Goal: Information Seeking & Learning: Learn about a topic

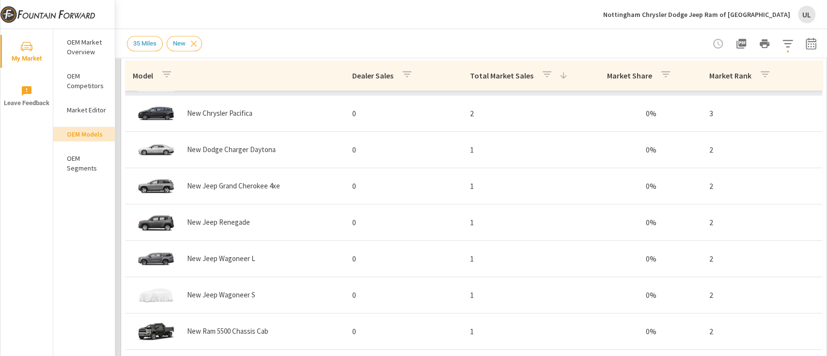
scroll to position [582, 0]
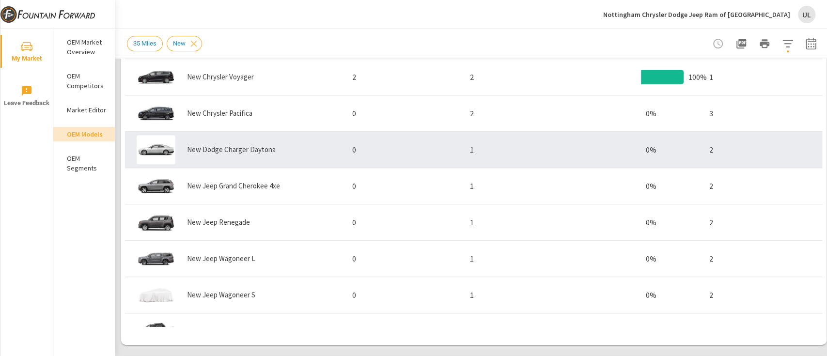
scroll to position [303, 0]
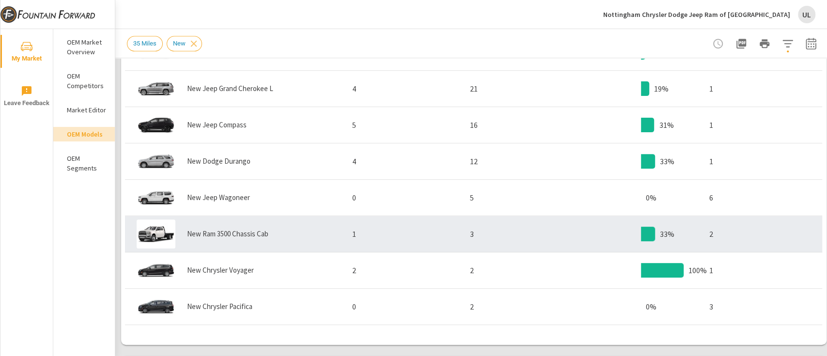
scroll to position [174, 0]
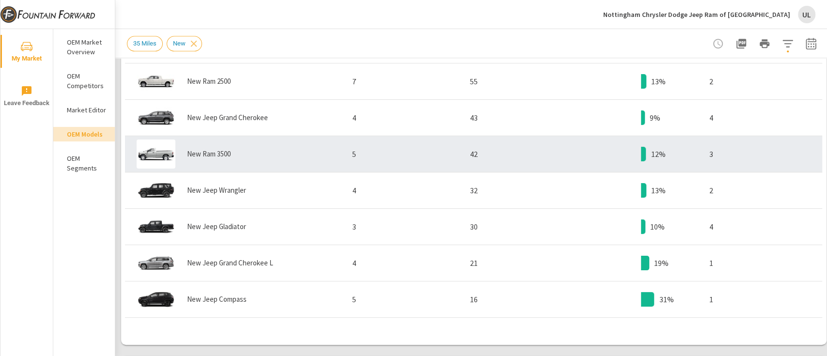
scroll to position [452, 0]
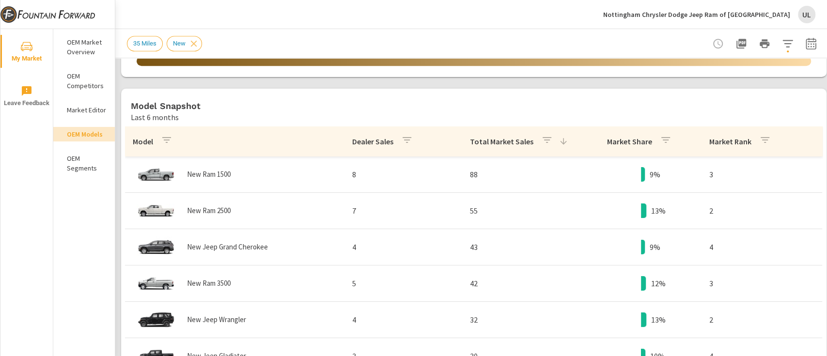
click at [506, 140] on p "Total Market Sales" at bounding box center [501, 142] width 63 height 10
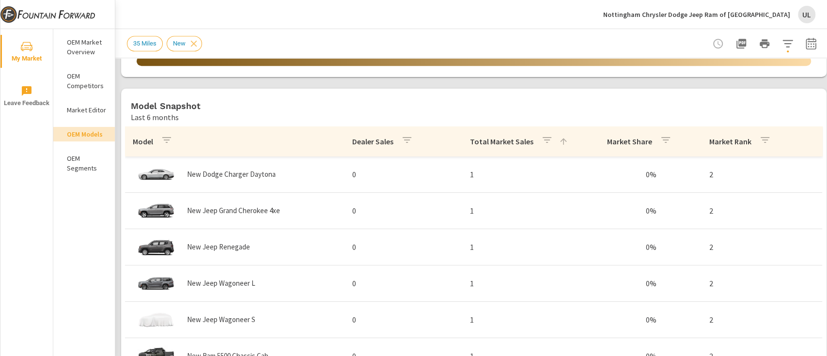
click at [493, 139] on p "Total Market Sales" at bounding box center [501, 142] width 63 height 10
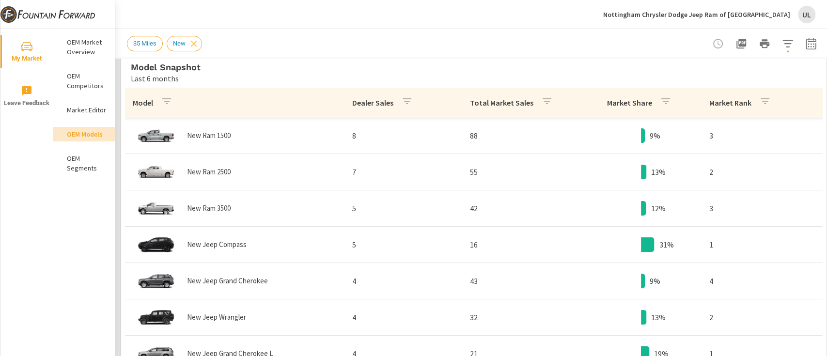
scroll to position [517, 0]
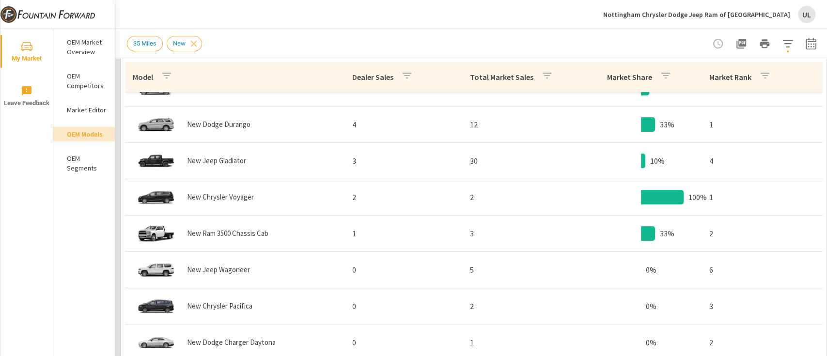
scroll to position [258, 0]
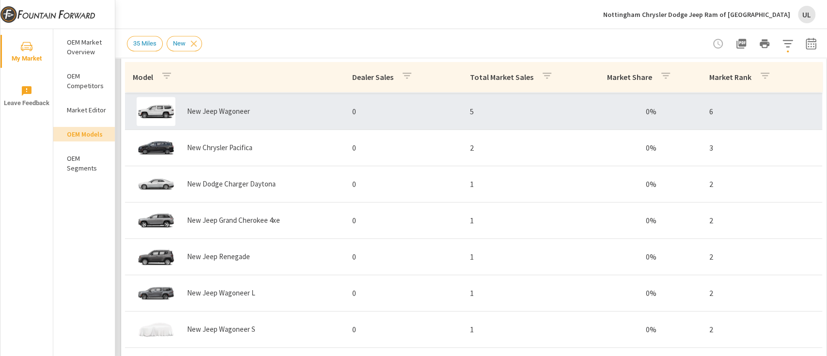
scroll to position [432, 0]
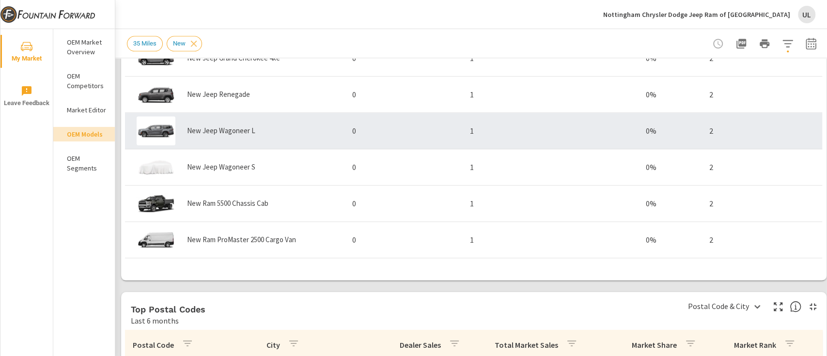
scroll to position [368, 0]
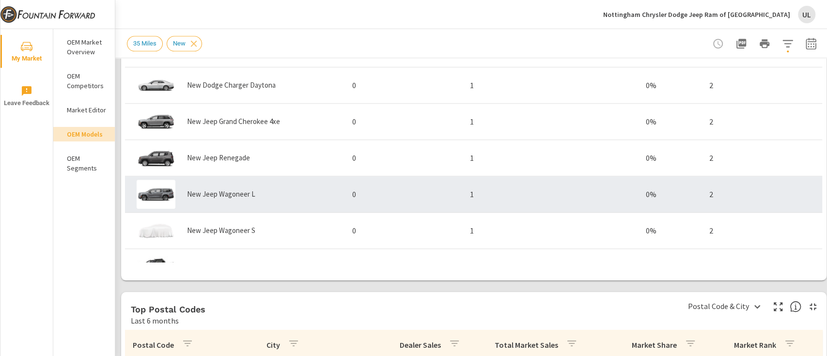
scroll to position [432, 0]
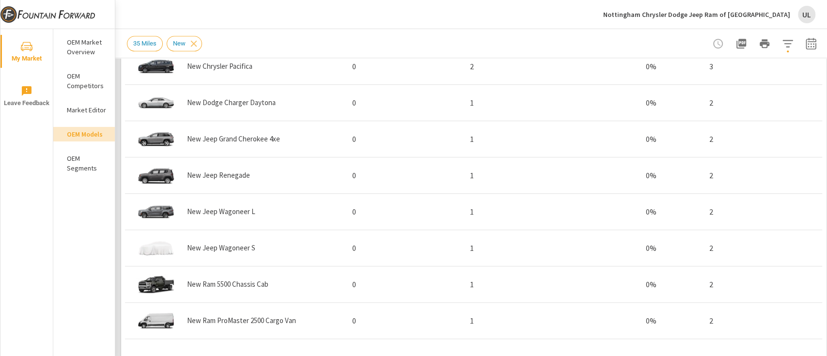
scroll to position [567, 0]
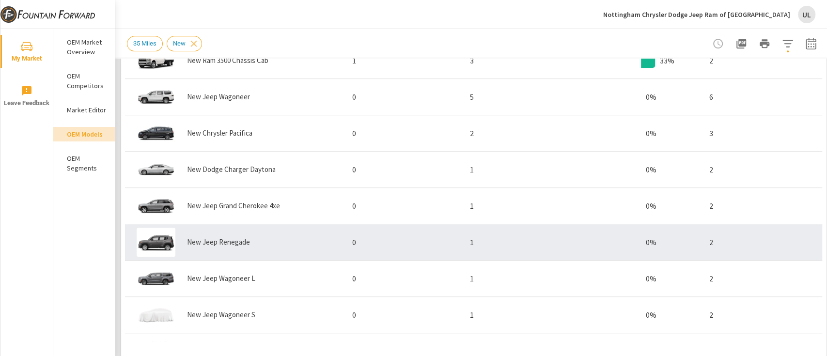
scroll to position [238, 0]
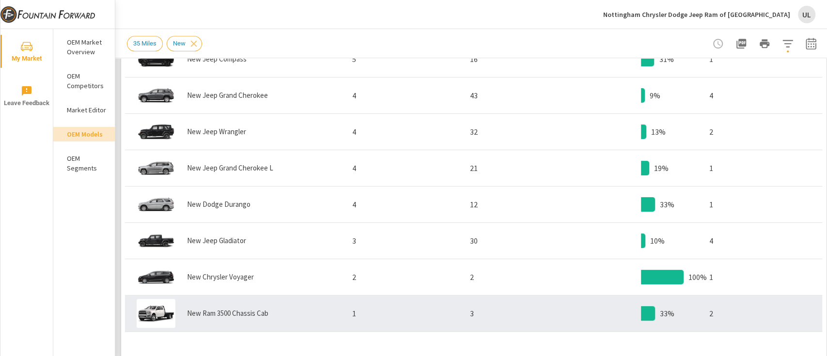
scroll to position [109, 0]
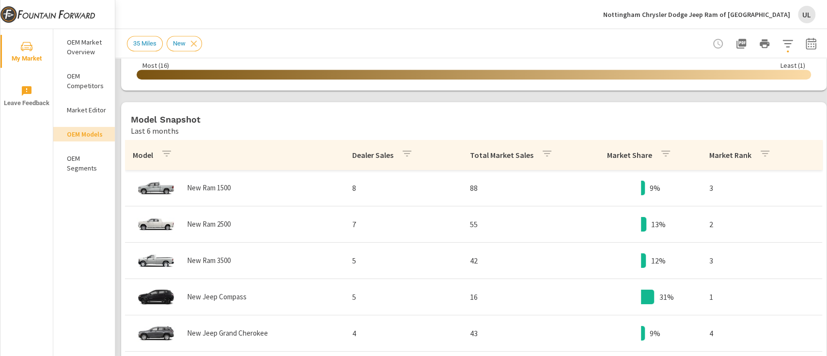
scroll to position [438, 0]
